Goal: Communication & Community: Answer question/provide support

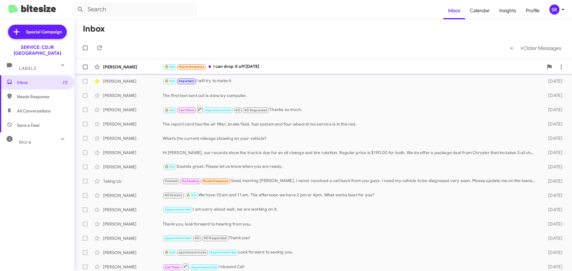
click at [235, 69] on div "🔥 Hot Needs Response I can drop it off [DATE]" at bounding box center [353, 66] width 381 height 7
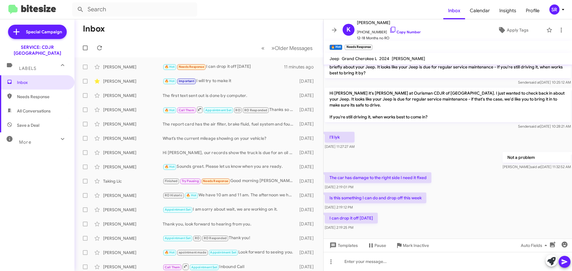
scroll to position [142, 0]
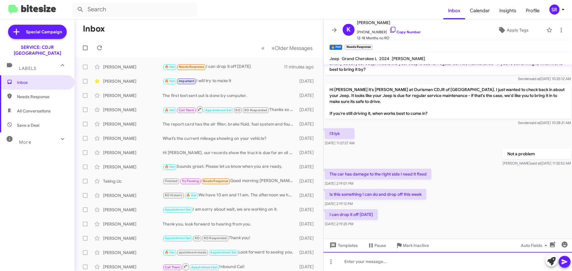
click at [357, 263] on div at bounding box center [448, 261] width 249 height 19
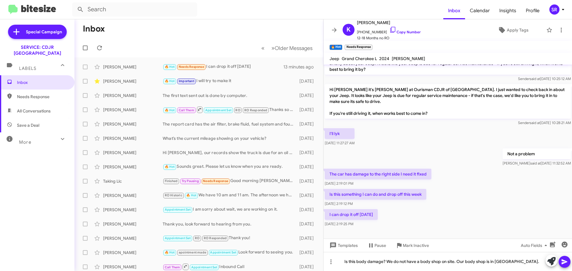
click at [564, 263] on icon at bounding box center [564, 262] width 7 height 7
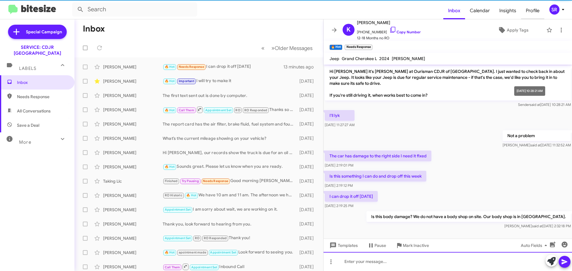
scroll to position [164, 0]
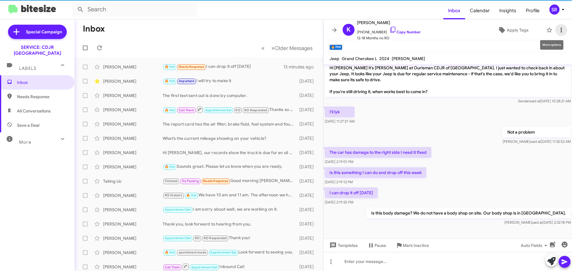
click at [561, 32] on span at bounding box center [561, 30] width 12 height 7
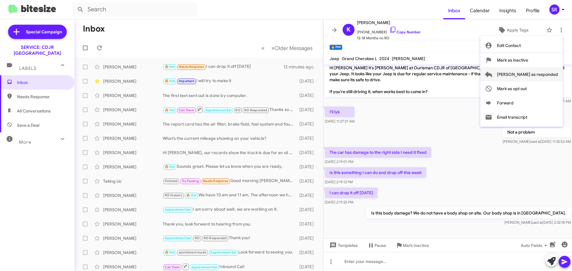
click at [536, 75] on span "[PERSON_NAME] as responded" at bounding box center [527, 74] width 61 height 14
